Goal: Task Accomplishment & Management: Manage account settings

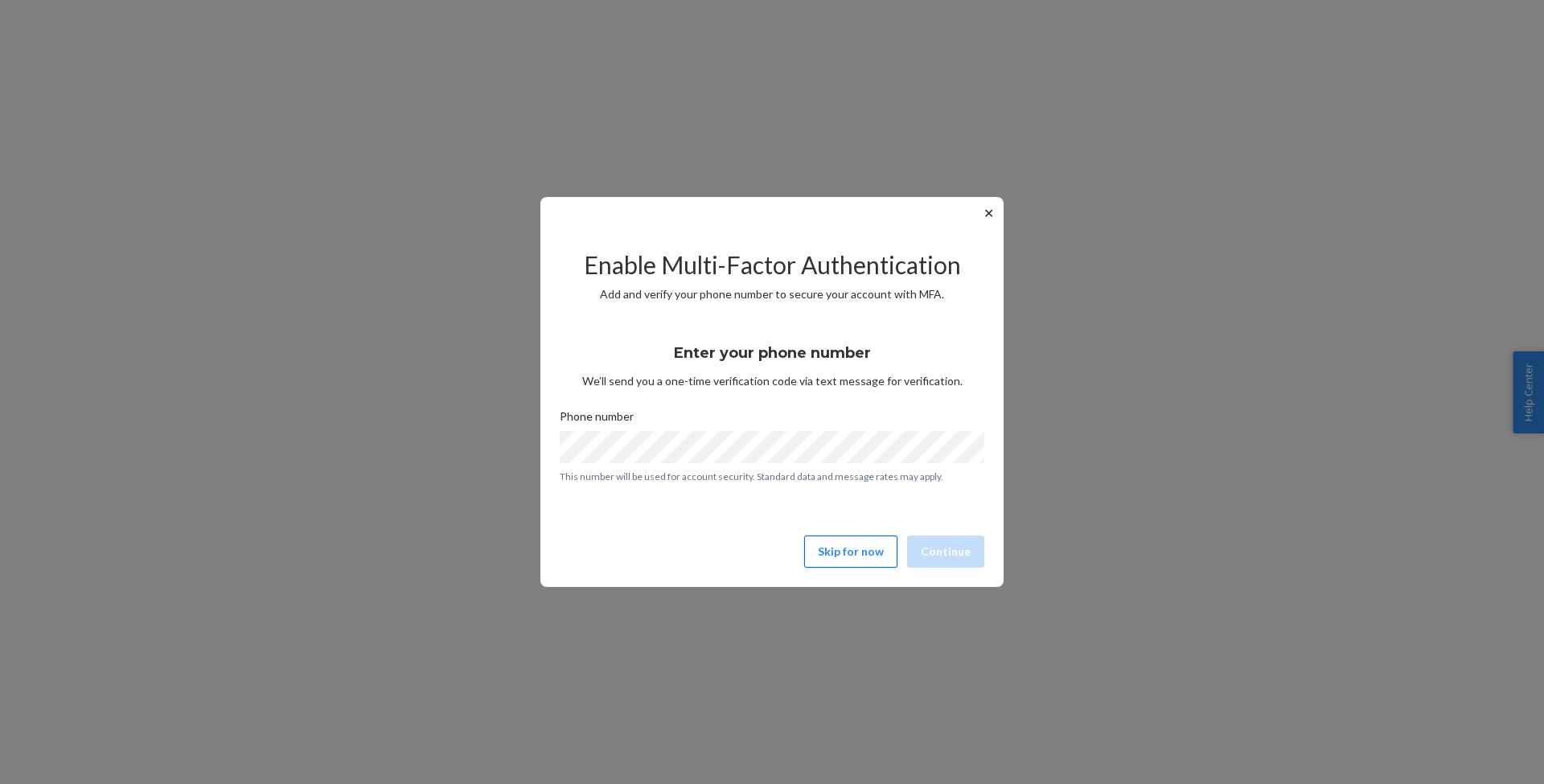
click at [874, 551] on button "Skip for now" at bounding box center [851, 551] width 93 height 33
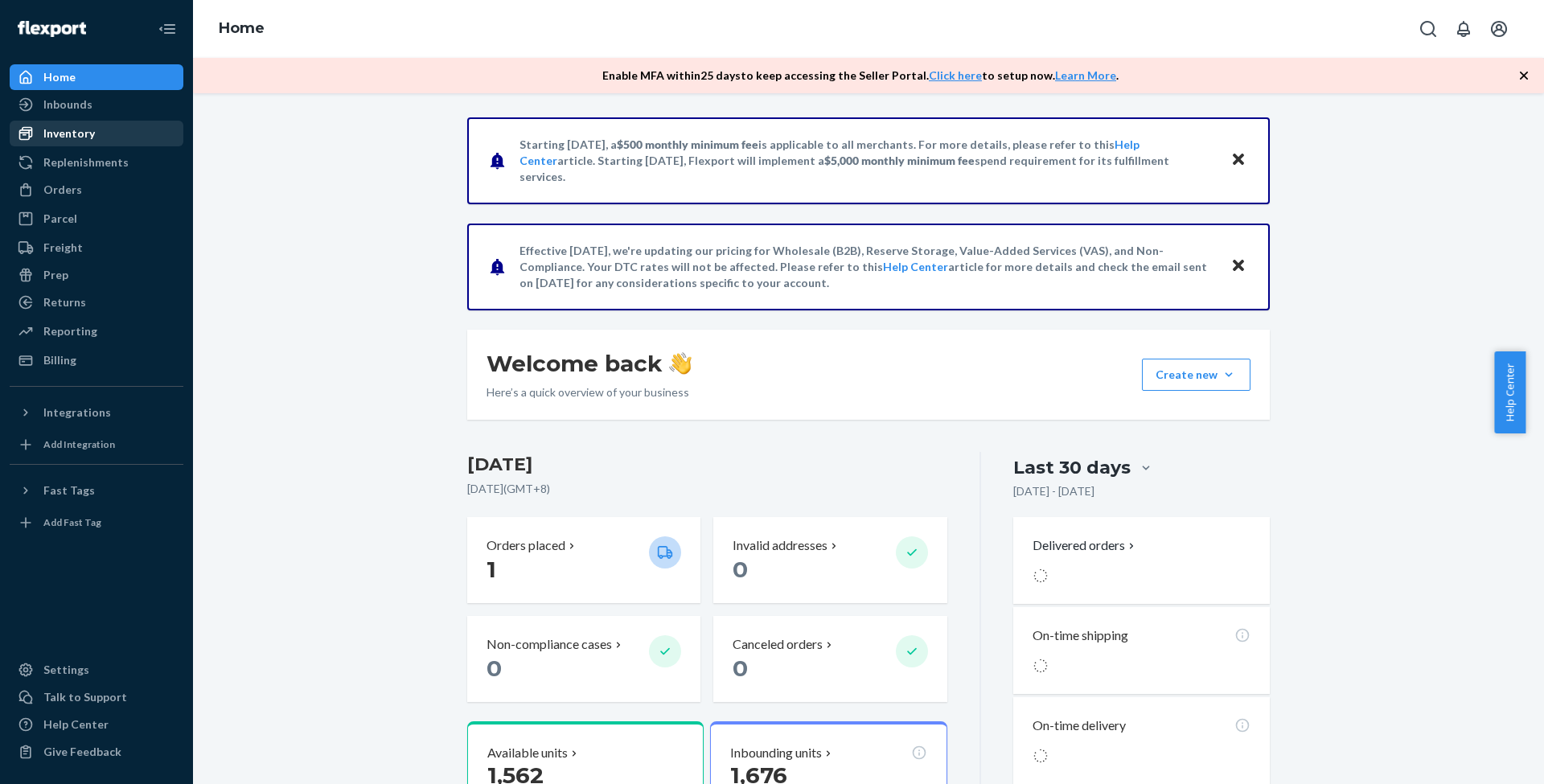
click at [100, 137] on div "Inventory" at bounding box center [96, 133] width 170 height 22
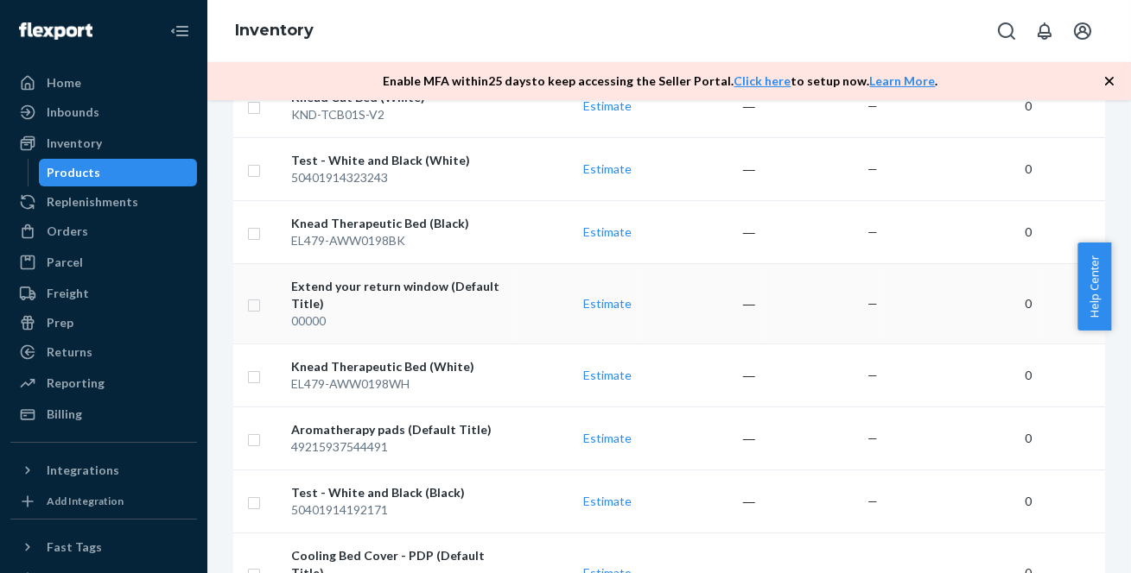
scroll to position [376, 0]
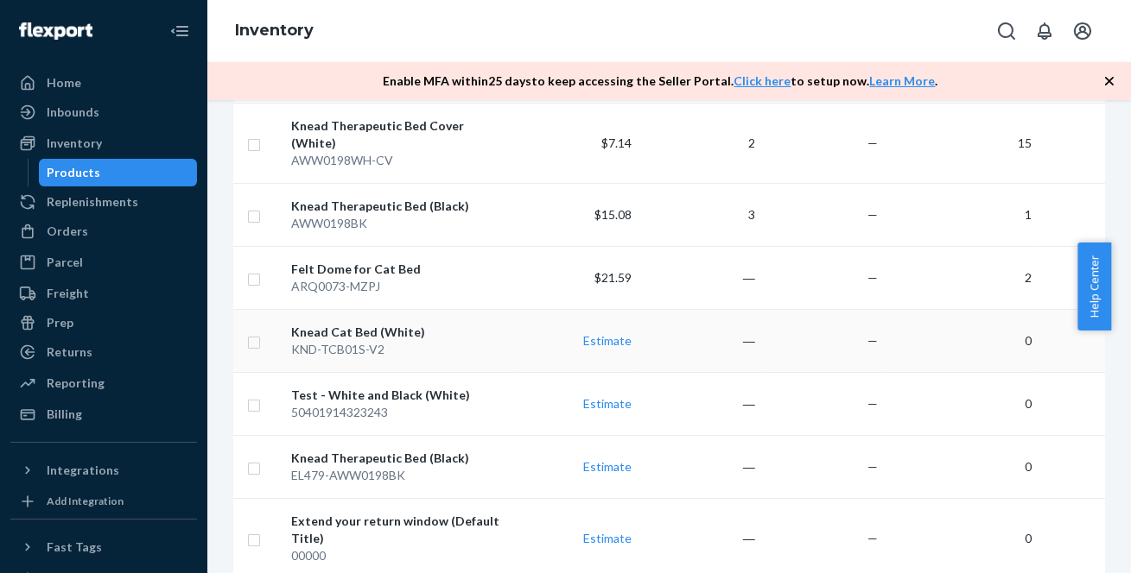
click at [386, 324] on div "Knead Cat Bed (White)" at bounding box center [399, 332] width 217 height 17
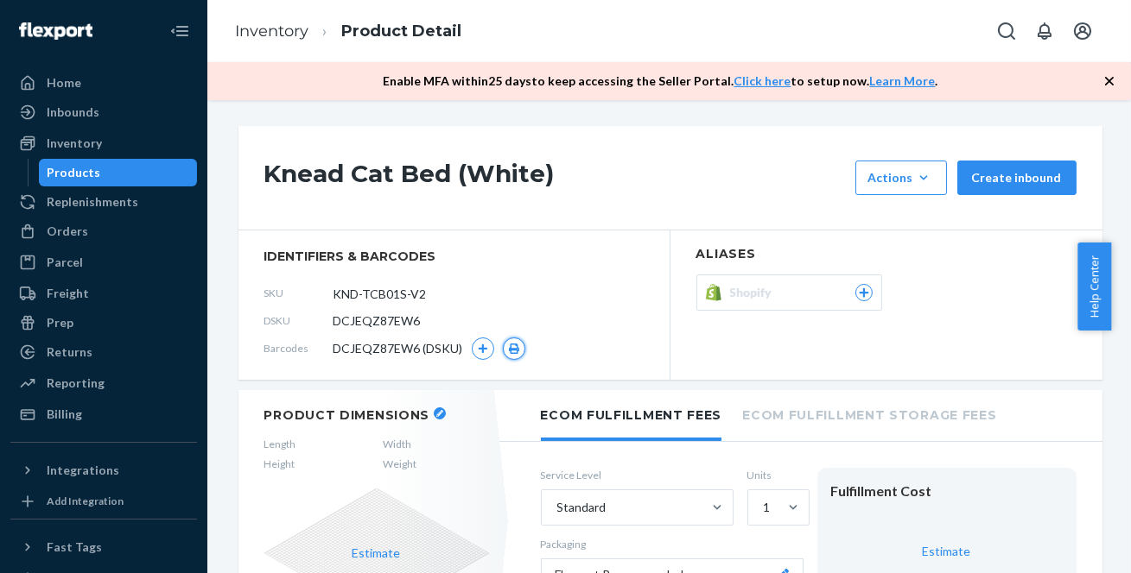
click at [512, 349] on icon "button" at bounding box center [514, 349] width 10 height 10
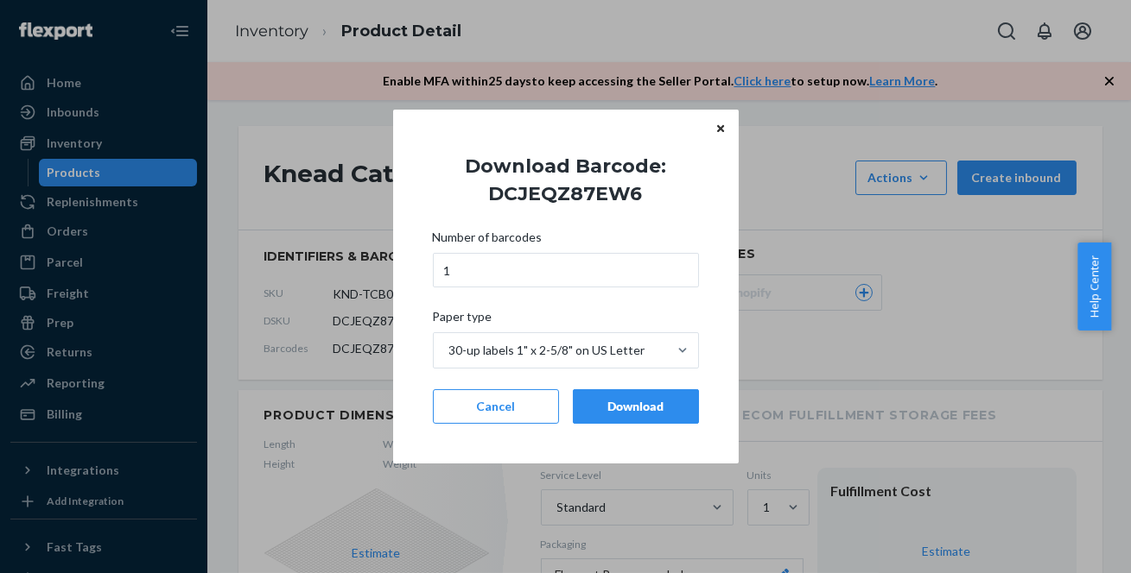
click at [621, 405] on div "Download" at bounding box center [635, 406] width 97 height 17
